Goal: Navigation & Orientation: Find specific page/section

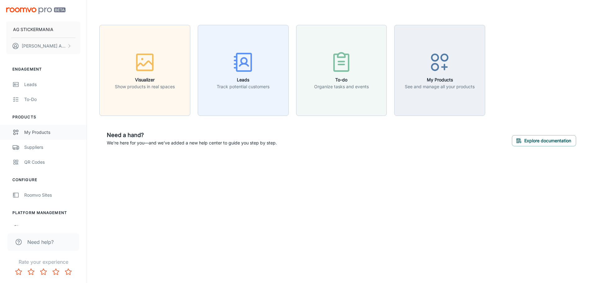
click at [38, 133] on div "My Products" at bounding box center [52, 132] width 56 height 7
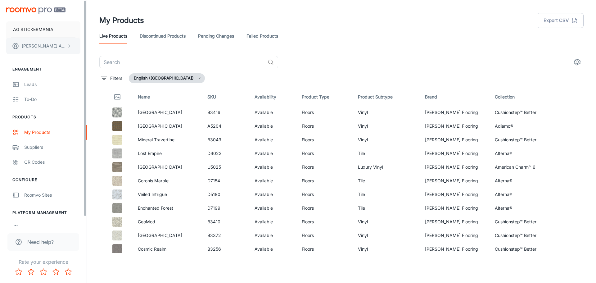
click at [69, 50] on button "[PERSON_NAME]" at bounding box center [43, 46] width 74 height 16
click at [110, 46] on li "User Profile" at bounding box center [96, 45] width 33 height 11
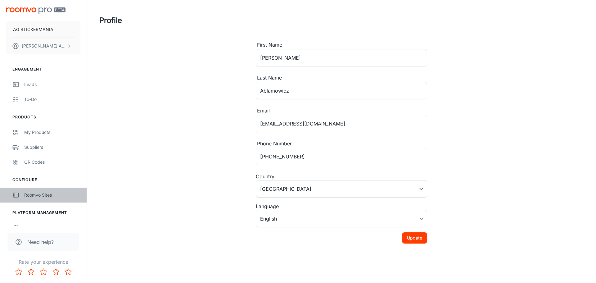
click at [36, 195] on div "Roomvo Sites" at bounding box center [52, 195] width 56 height 7
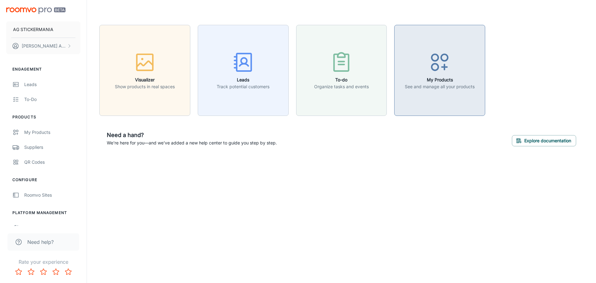
click at [461, 66] on div "button" at bounding box center [440, 64] width 70 height 26
